Goal: Check status

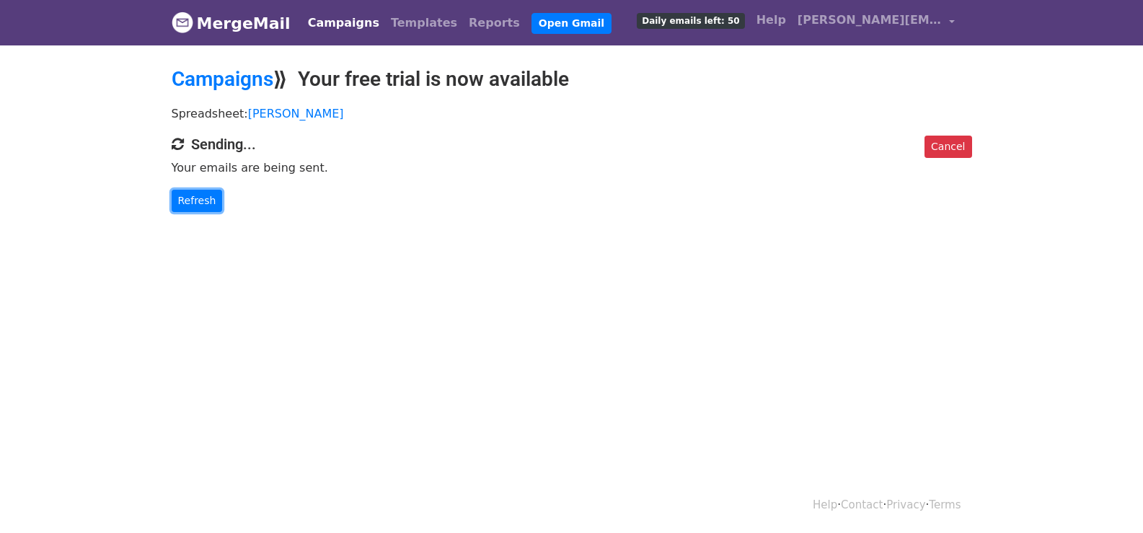
click at [194, 193] on link "Refresh" at bounding box center [197, 201] width 51 height 22
click at [193, 200] on link "Refresh" at bounding box center [197, 201] width 51 height 22
click at [203, 193] on link "Refresh" at bounding box center [197, 201] width 51 height 22
click at [202, 198] on link "Refresh" at bounding box center [197, 201] width 51 height 22
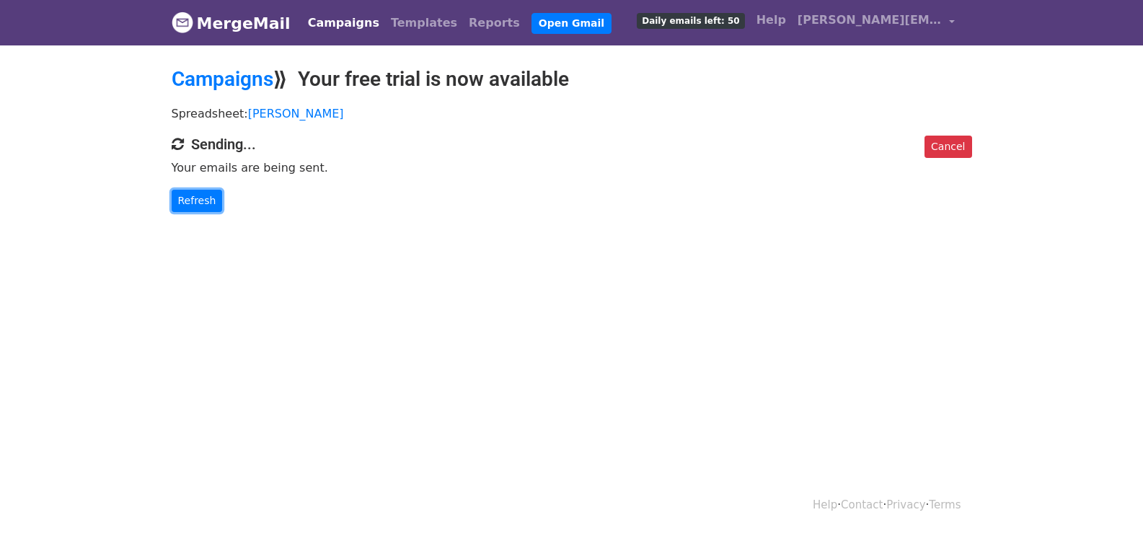
click at [202, 198] on link "Refresh" at bounding box center [197, 201] width 51 height 22
click at [184, 203] on link "Refresh" at bounding box center [197, 201] width 51 height 22
click at [203, 195] on link "Refresh" at bounding box center [197, 201] width 51 height 22
click at [185, 200] on link "Refresh" at bounding box center [197, 201] width 51 height 22
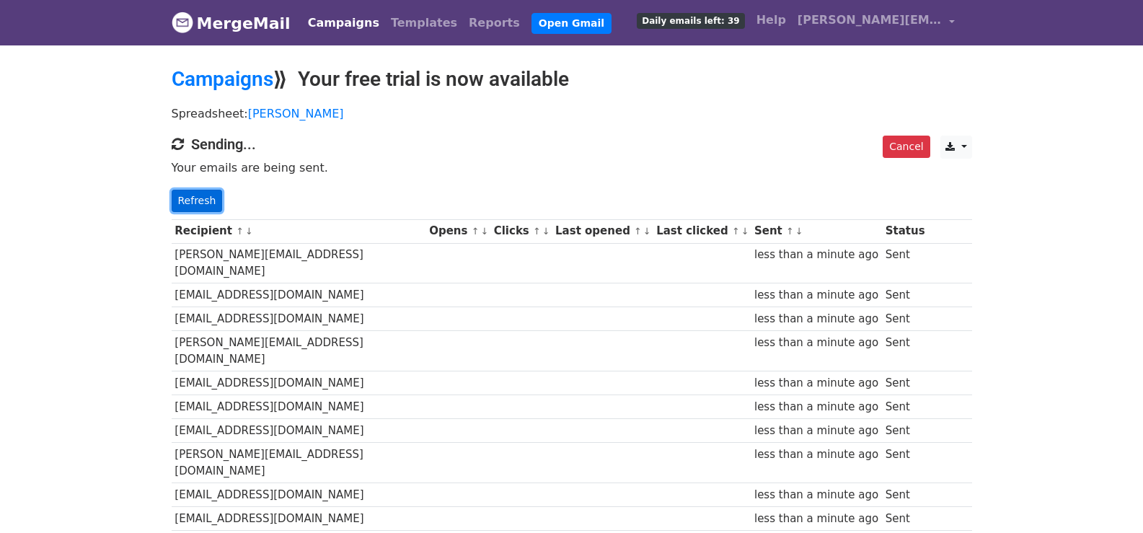
click at [180, 198] on link "Refresh" at bounding box center [197, 201] width 51 height 22
